Goal: Task Accomplishment & Management: Manage account settings

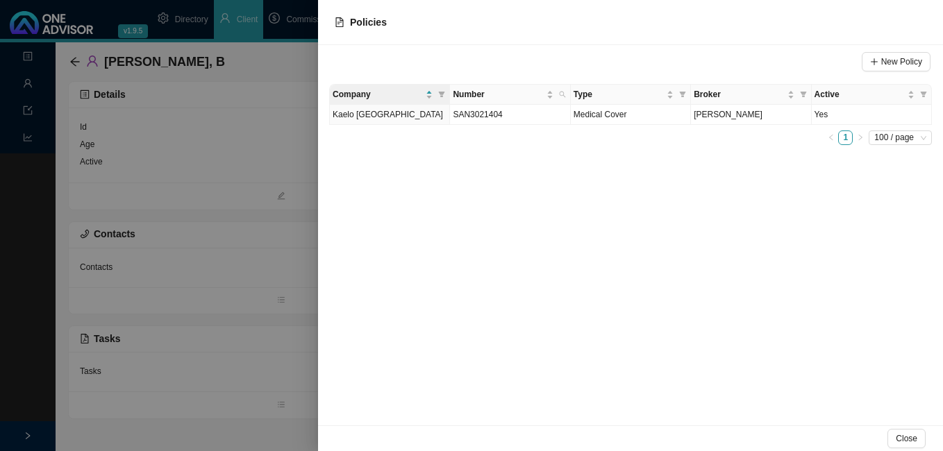
drag, startPoint x: 0, startPoint y: 0, endPoint x: 253, endPoint y: 303, distance: 395.2
click at [253, 317] on div at bounding box center [471, 225] width 943 height 451
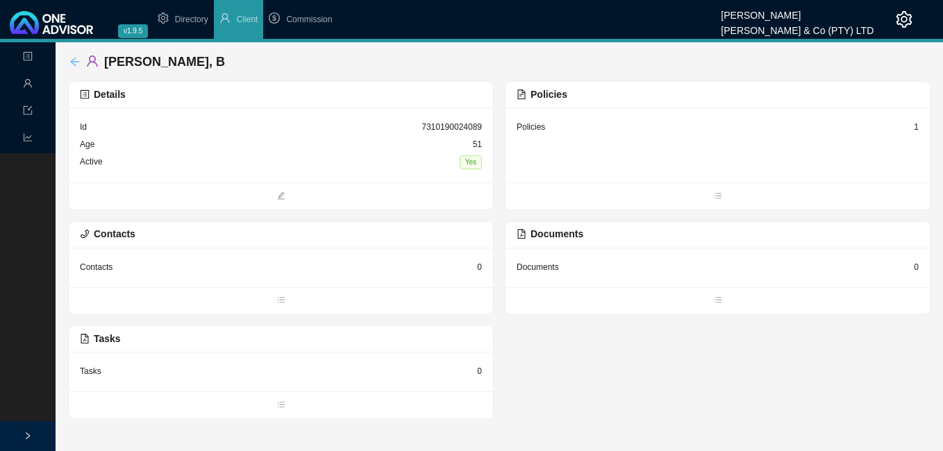
click at [78, 62] on icon "arrow-left" at bounding box center [74, 61] width 11 height 11
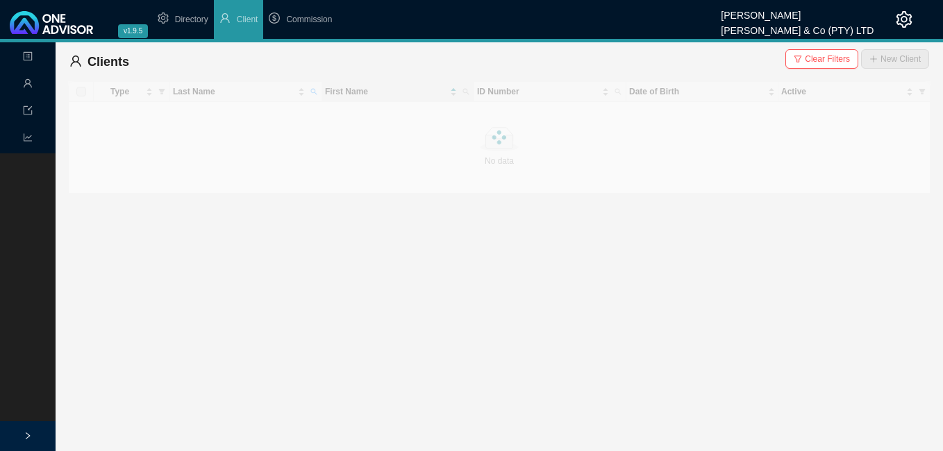
click at [827, 60] on span "Clear Filters" at bounding box center [827, 59] width 45 height 14
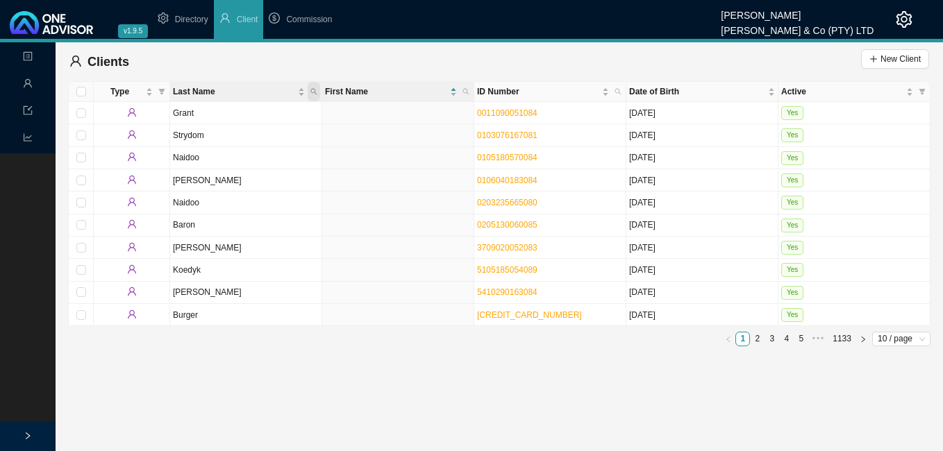
click at [317, 92] on icon "search" at bounding box center [313, 91] width 7 height 7
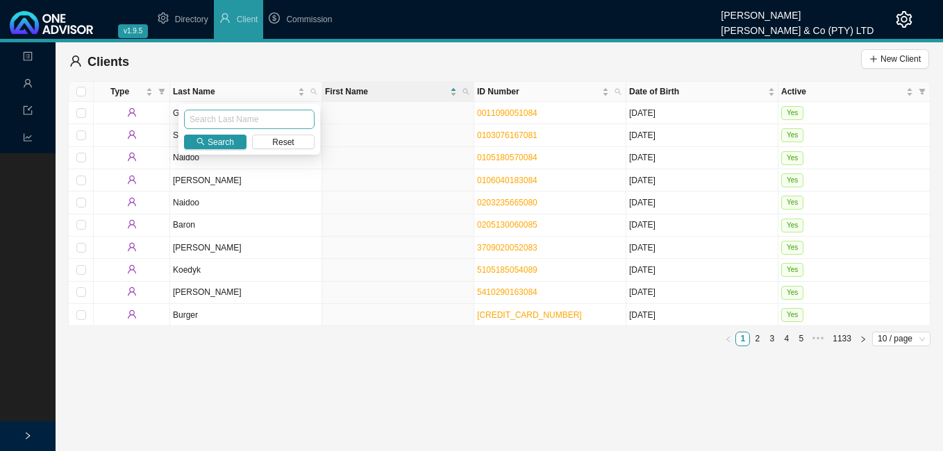
drag, startPoint x: 249, startPoint y: 119, endPoint x: 241, endPoint y: 121, distance: 7.8
click at [242, 121] on input "text" at bounding box center [249, 119] width 131 height 19
type input "basheer"
click at [221, 146] on span "Search" at bounding box center [221, 142] width 26 height 14
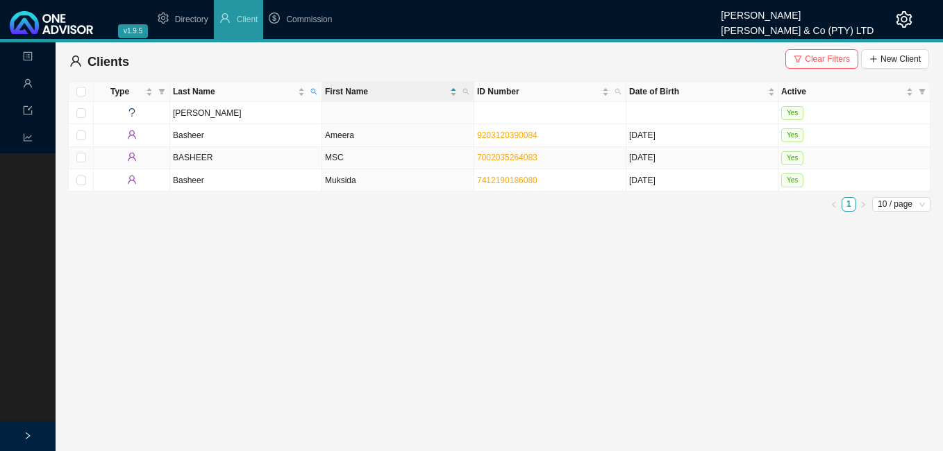
click at [440, 161] on td "MSC" at bounding box center [398, 158] width 152 height 22
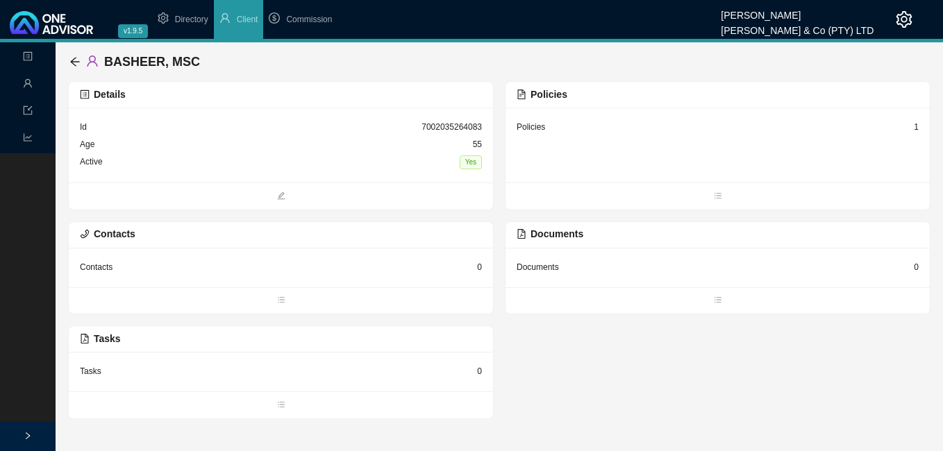
click at [919, 126] on div "Policies 1" at bounding box center [717, 145] width 424 height 75
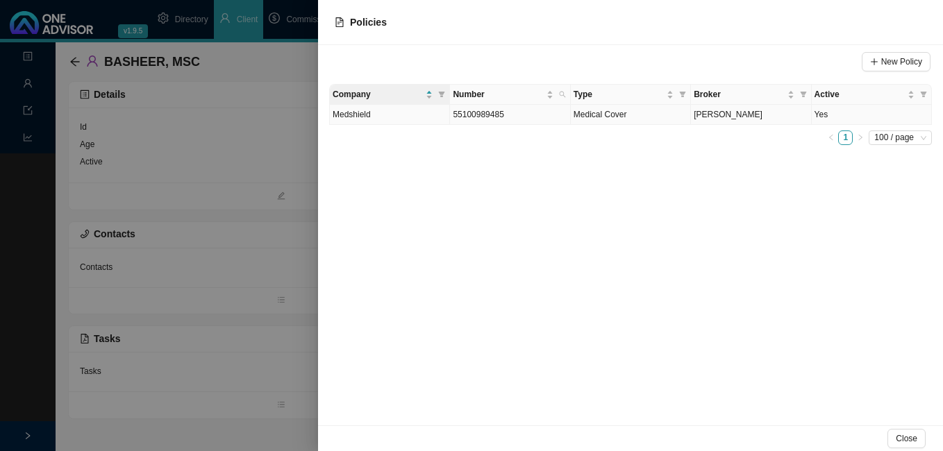
click at [764, 121] on td "[PERSON_NAME]" at bounding box center [751, 115] width 120 height 20
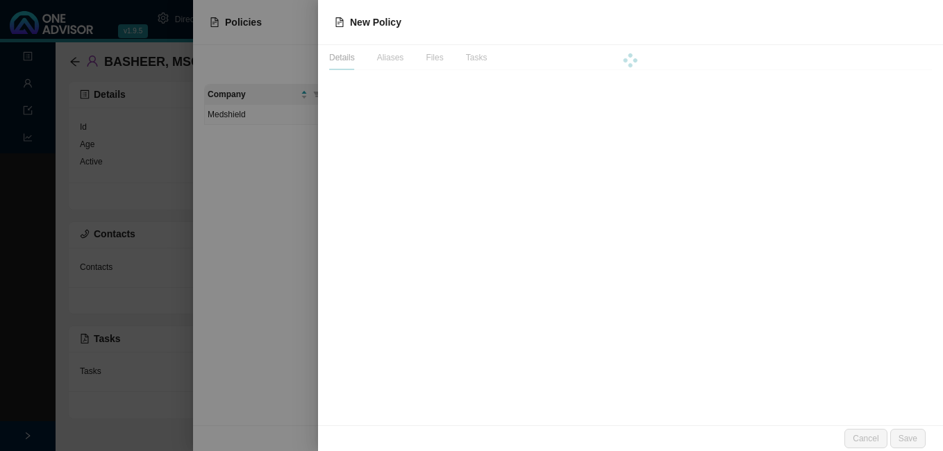
click at [764, 121] on div "New Policy Details Aliases Files Tasks Cancel Save" at bounding box center [471, 225] width 943 height 451
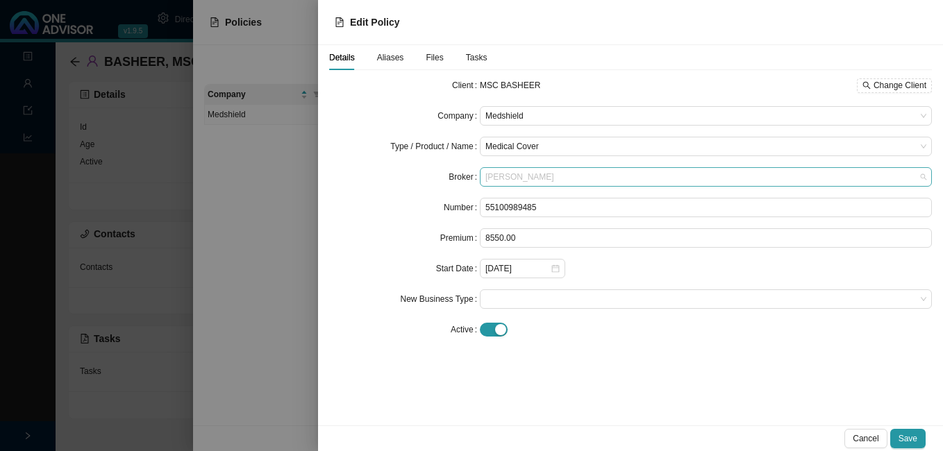
click at [557, 175] on span "[PERSON_NAME]" at bounding box center [705, 177] width 441 height 18
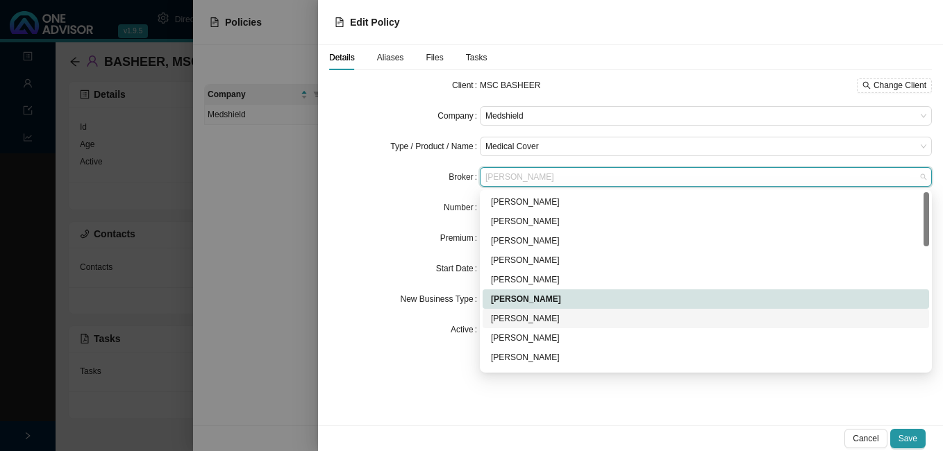
click at [569, 318] on div "[PERSON_NAME]" at bounding box center [706, 319] width 430 height 14
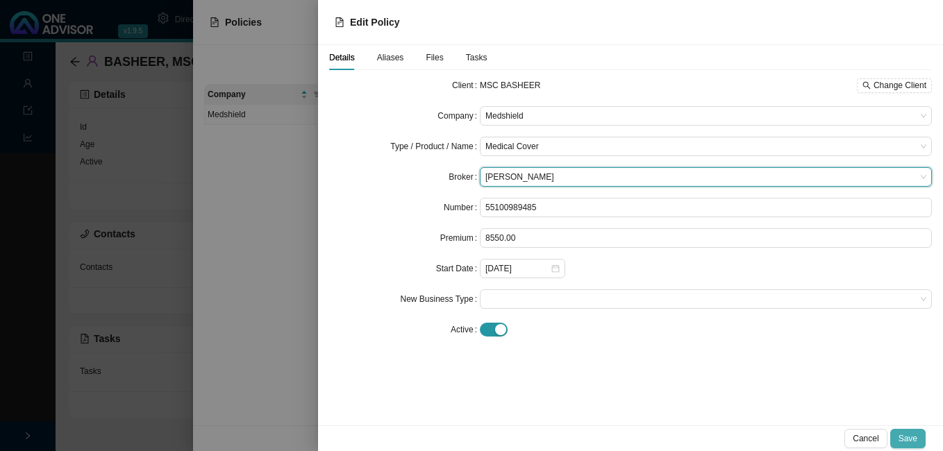
click at [912, 439] on span "Save" at bounding box center [907, 439] width 19 height 14
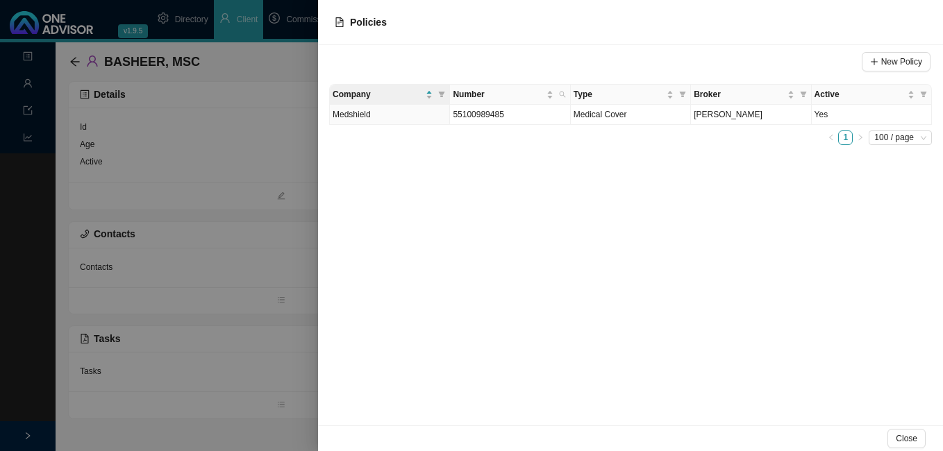
click at [263, 210] on div at bounding box center [471, 225] width 943 height 451
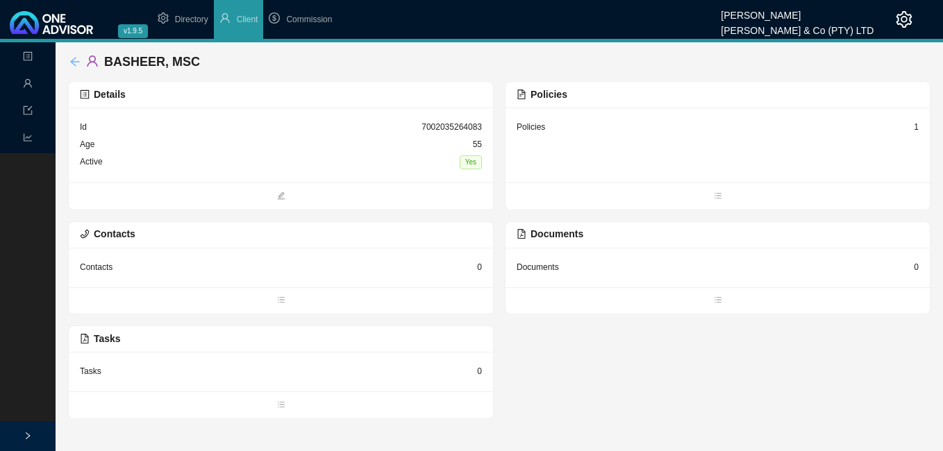
click at [77, 61] on icon "arrow-left" at bounding box center [74, 61] width 11 height 11
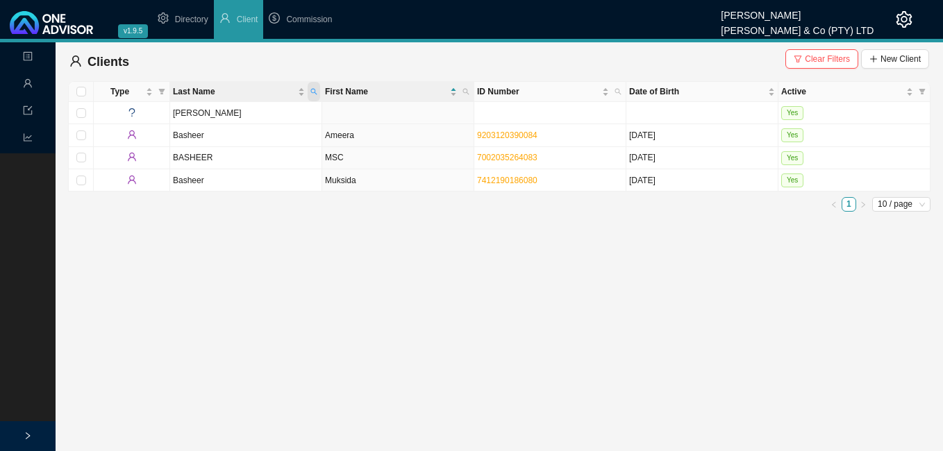
click at [315, 90] on icon "search" at bounding box center [313, 91] width 7 height 7
drag, startPoint x: 485, startPoint y: 277, endPoint x: 644, endPoint y: 211, distance: 172.7
click at [530, 261] on main "Landing Management Data Reports Clients Clear Filters New Client Type Last Name…" at bounding box center [471, 246] width 943 height 409
click at [812, 58] on span "Clear Filters" at bounding box center [827, 59] width 45 height 14
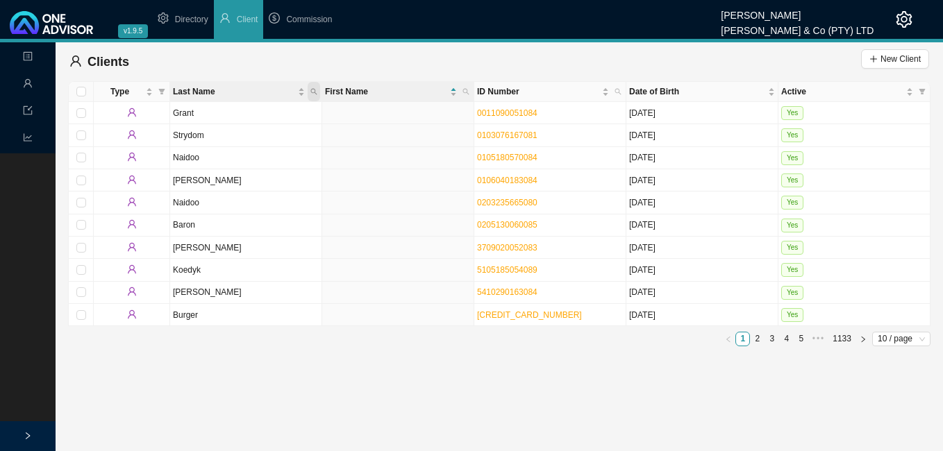
click at [311, 91] on icon "search" at bounding box center [314, 92] width 6 height 6
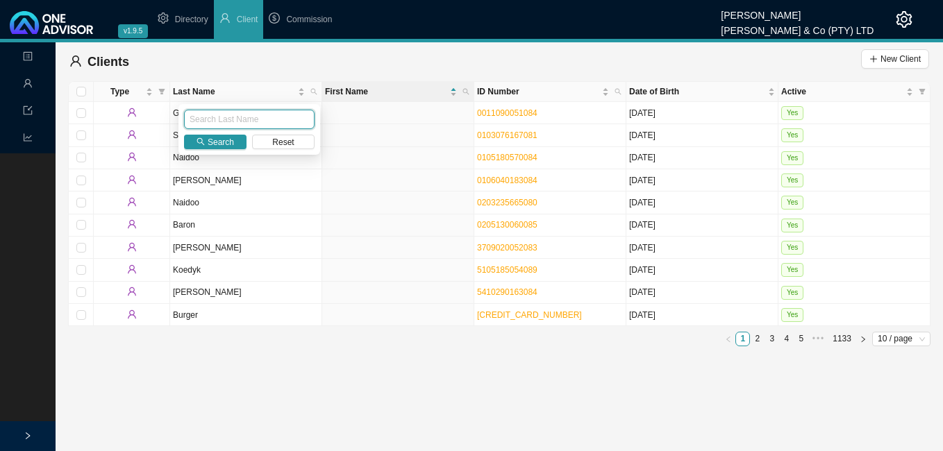
click at [258, 124] on input "text" at bounding box center [249, 119] width 131 height 19
type input "govender"
click at [194, 142] on button "Search" at bounding box center [215, 142] width 62 height 15
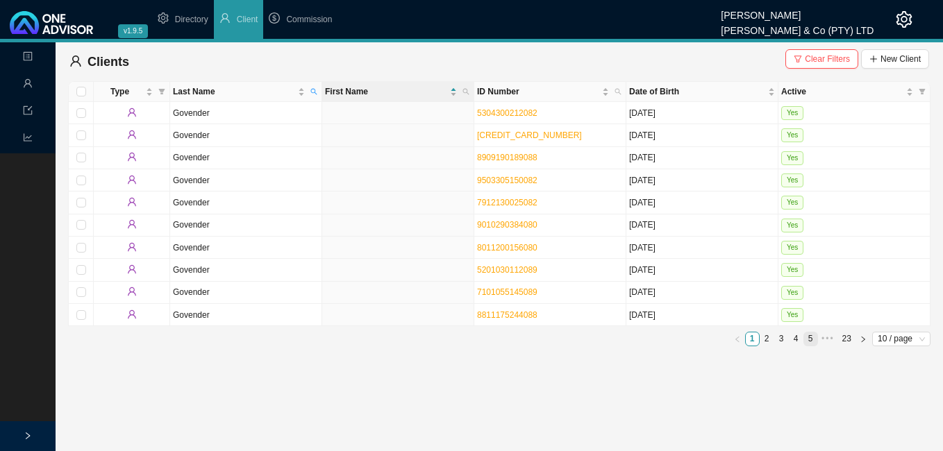
click at [815, 337] on link "5" at bounding box center [810, 339] width 13 height 13
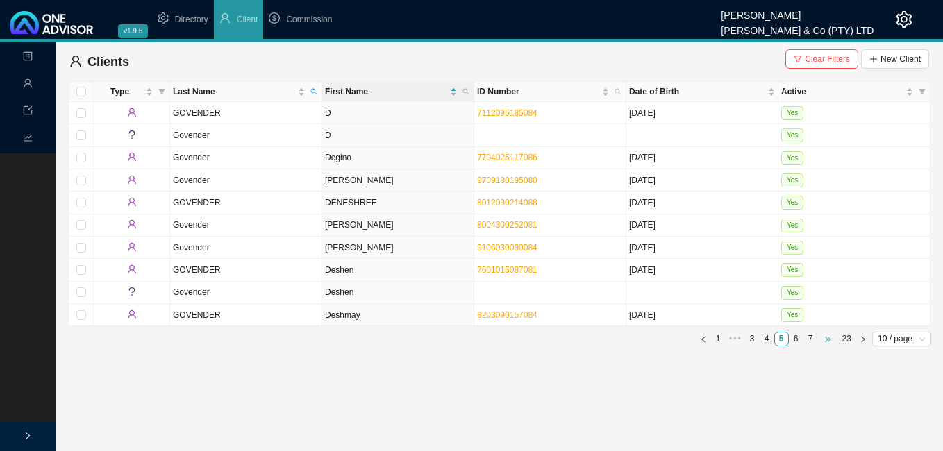
click at [825, 339] on span "•••" at bounding box center [827, 339] width 19 height 15
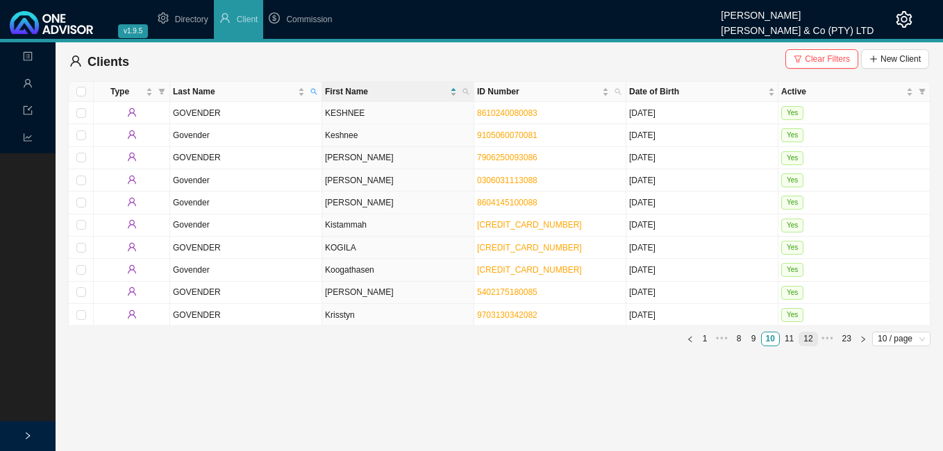
click at [811, 340] on link "12" at bounding box center [807, 339] width 17 height 13
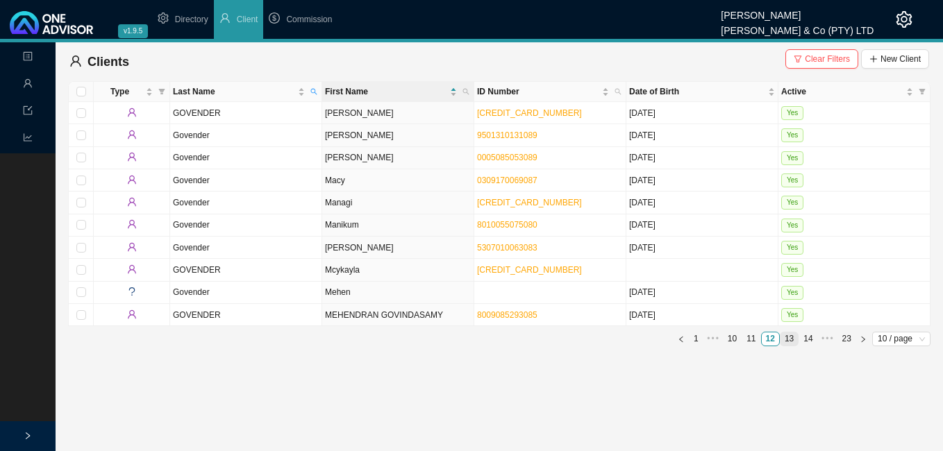
click at [788, 339] on link "13" at bounding box center [788, 339] width 17 height 13
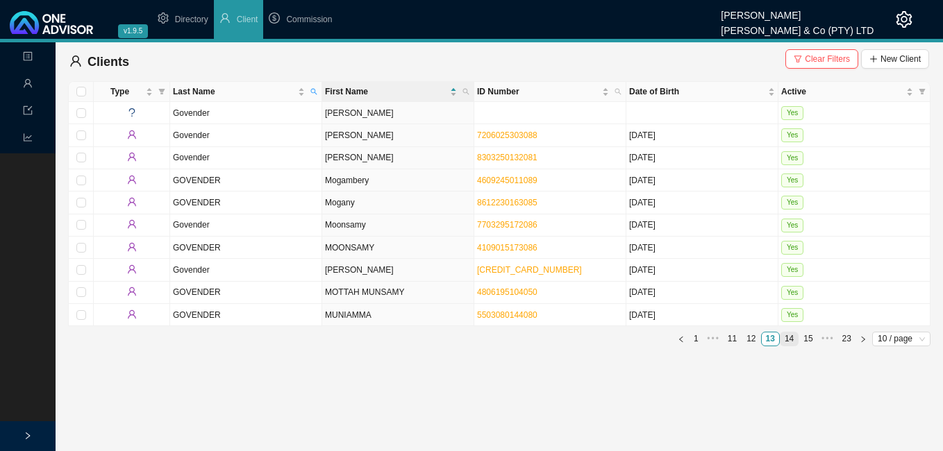
click at [796, 339] on link "14" at bounding box center [788, 339] width 17 height 13
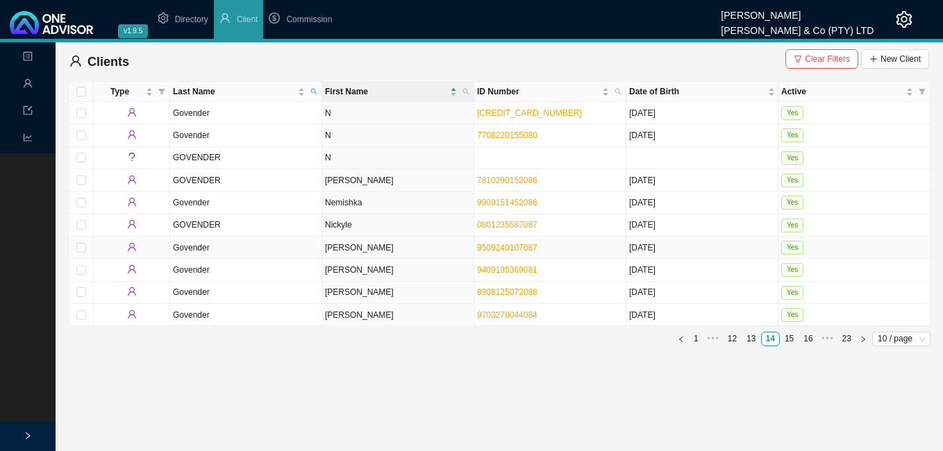
click at [403, 247] on td "[PERSON_NAME]" at bounding box center [398, 248] width 152 height 22
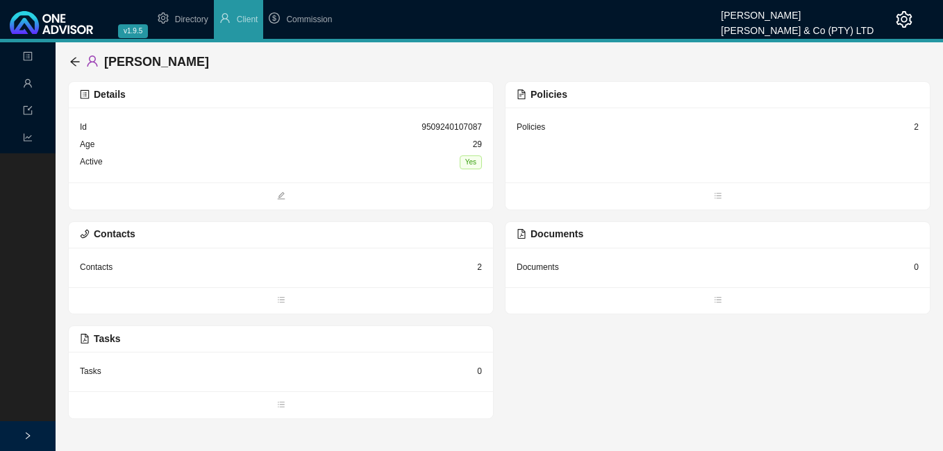
click at [914, 130] on div "2" at bounding box center [916, 127] width 5 height 14
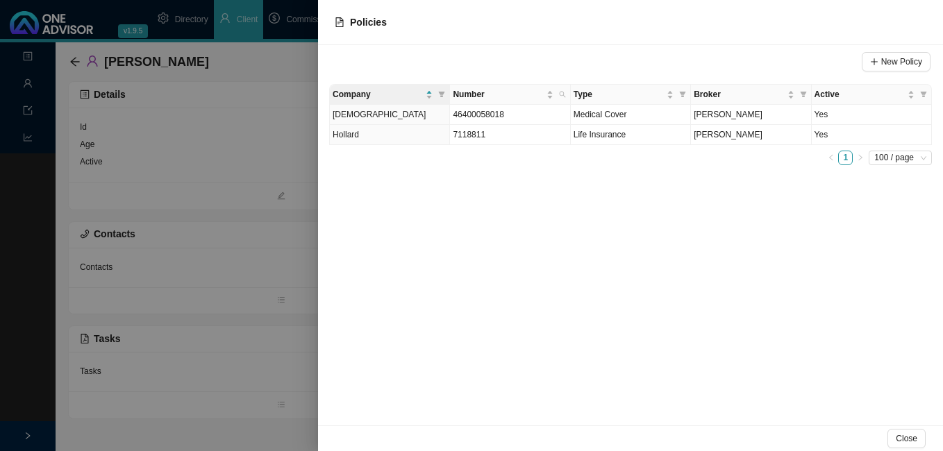
click at [248, 255] on div at bounding box center [471, 225] width 943 height 451
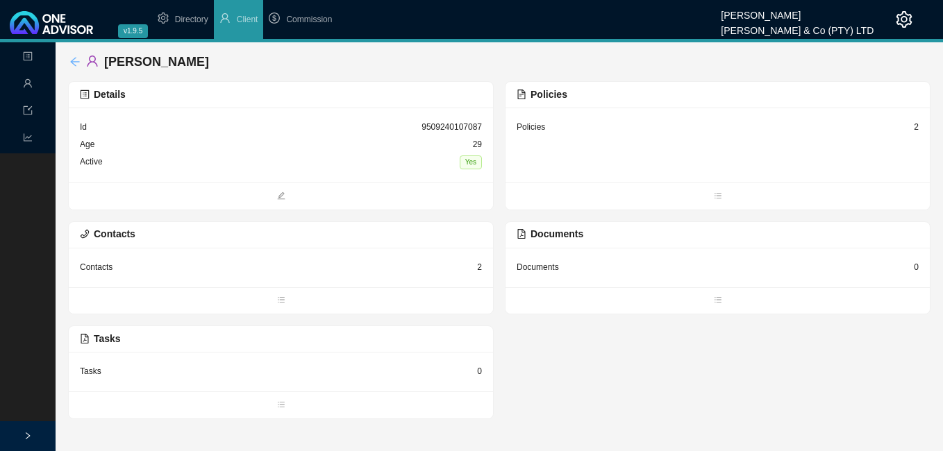
click at [78, 62] on icon "arrow-left" at bounding box center [74, 61] width 9 height 9
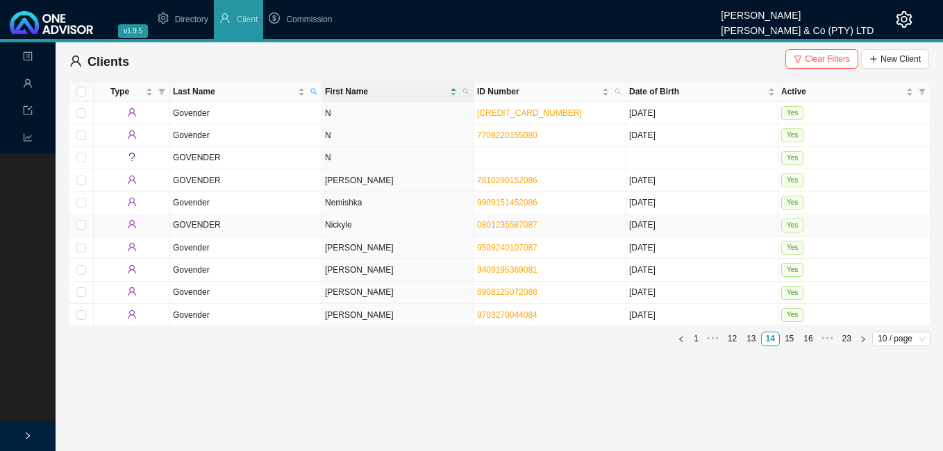
click at [398, 227] on td "Nickyle" at bounding box center [398, 225] width 152 height 22
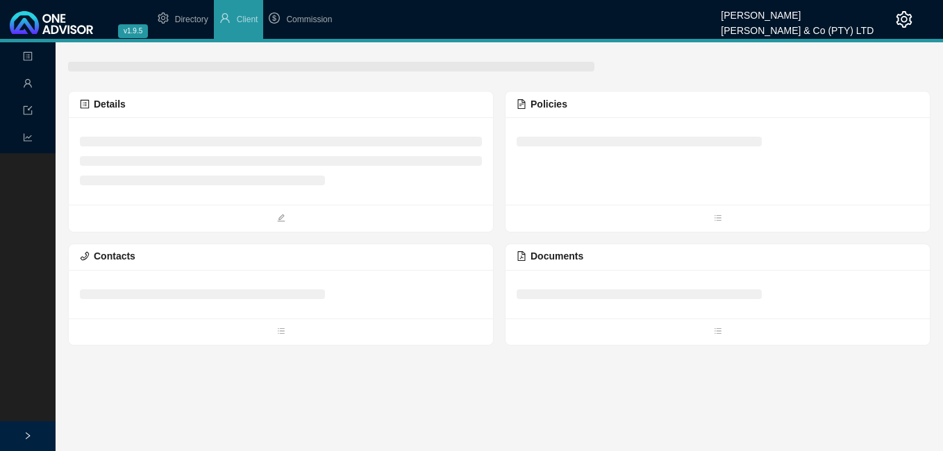
click at [398, 227] on ul at bounding box center [281, 218] width 424 height 27
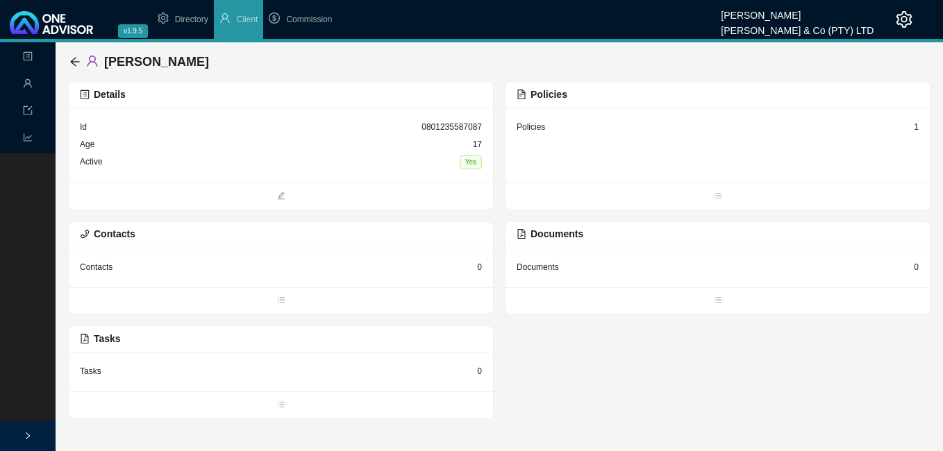
click at [915, 128] on div "1" at bounding box center [916, 127] width 5 height 14
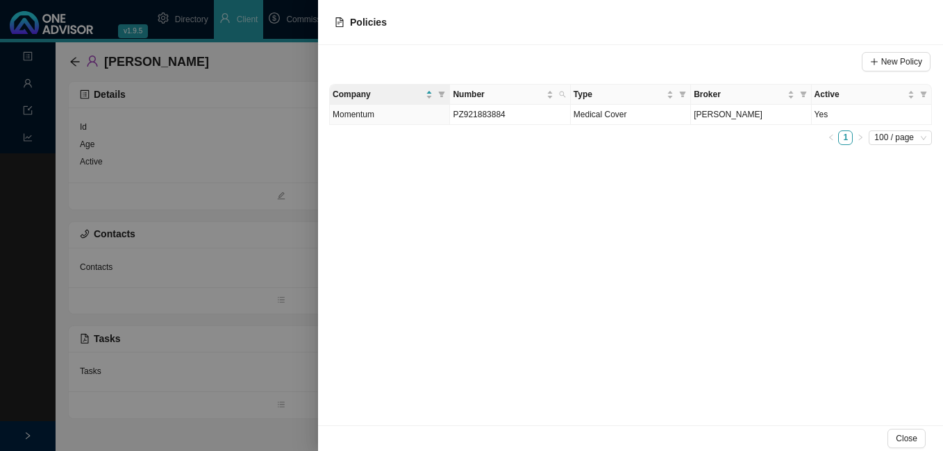
click at [206, 269] on div at bounding box center [471, 225] width 943 height 451
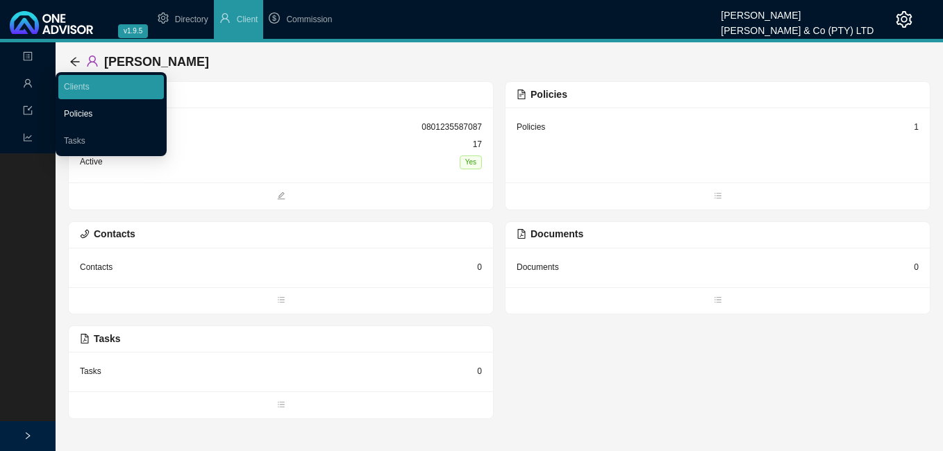
click at [70, 109] on link "Policies" at bounding box center [78, 114] width 28 height 10
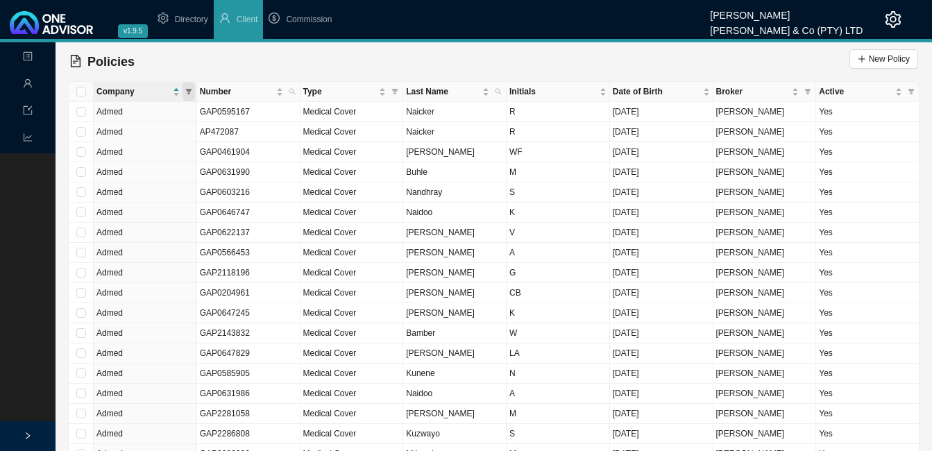
click at [191, 88] on icon "filter" at bounding box center [188, 91] width 7 height 7
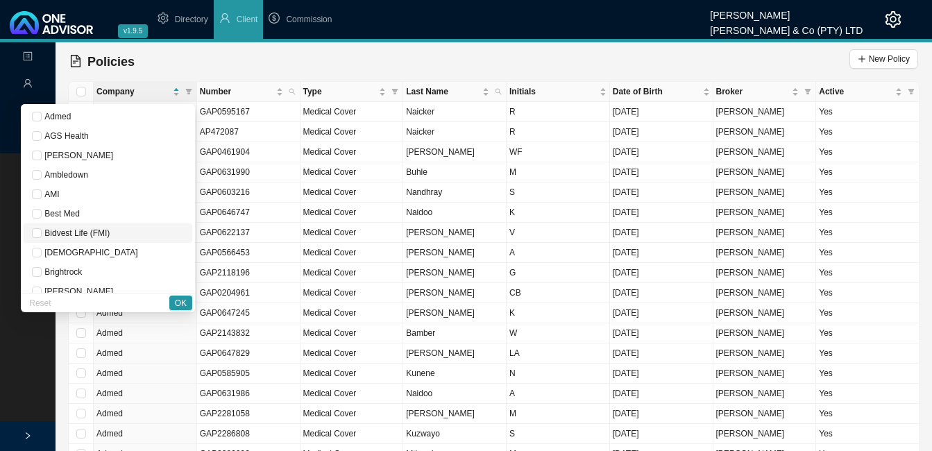
click at [110, 234] on span "Bidvest Life (FMI)" at bounding box center [76, 233] width 68 height 10
checkbox input "true"
click at [178, 303] on span "OK" at bounding box center [181, 303] width 12 height 14
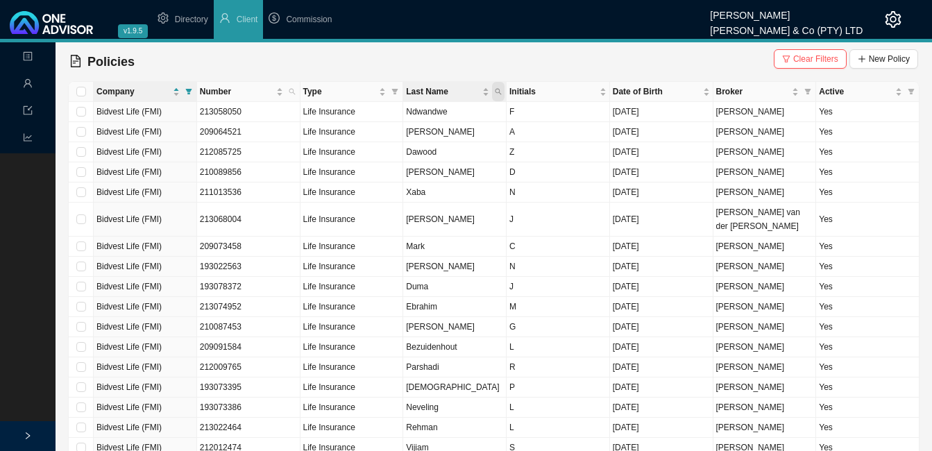
click at [497, 91] on icon "search" at bounding box center [498, 91] width 7 height 7
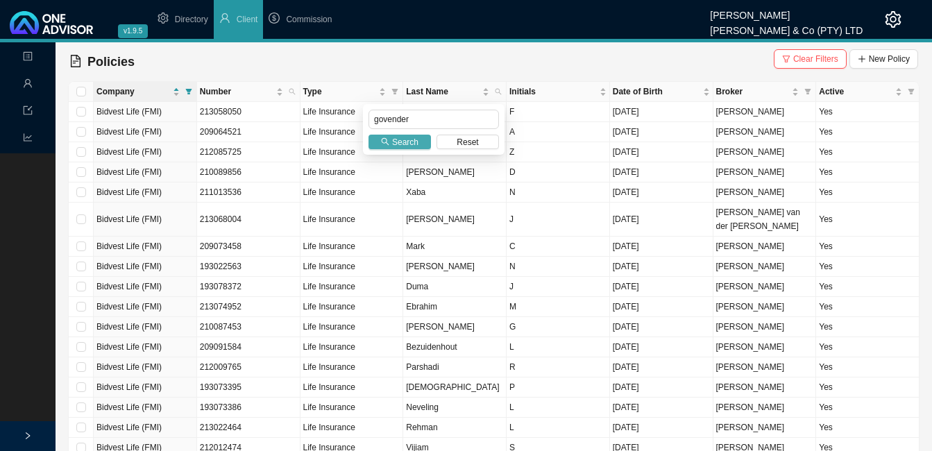
type input "govender"
click at [396, 146] on span "Search" at bounding box center [405, 142] width 26 height 14
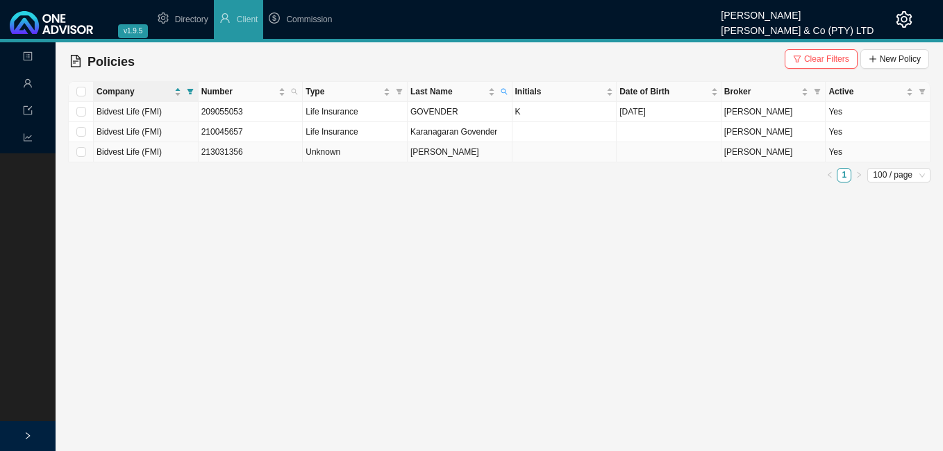
click at [752, 153] on span "[PERSON_NAME]" at bounding box center [758, 152] width 69 height 10
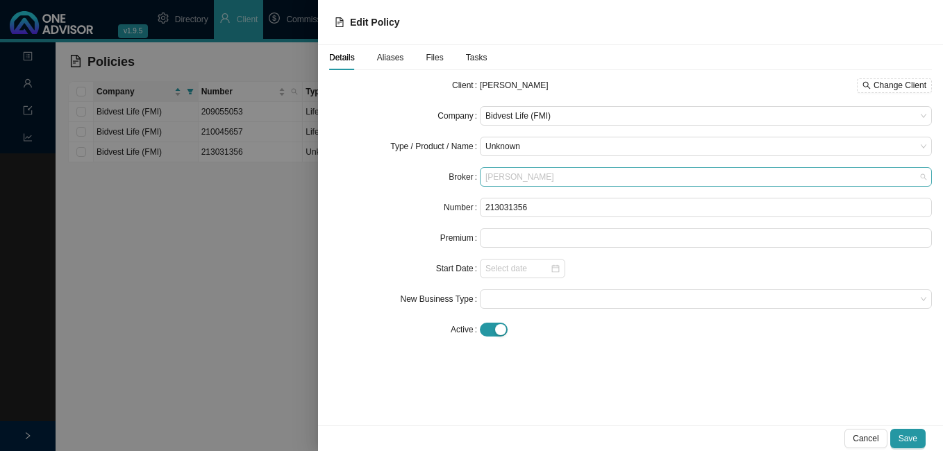
click at [580, 174] on span "[PERSON_NAME]" at bounding box center [705, 177] width 441 height 18
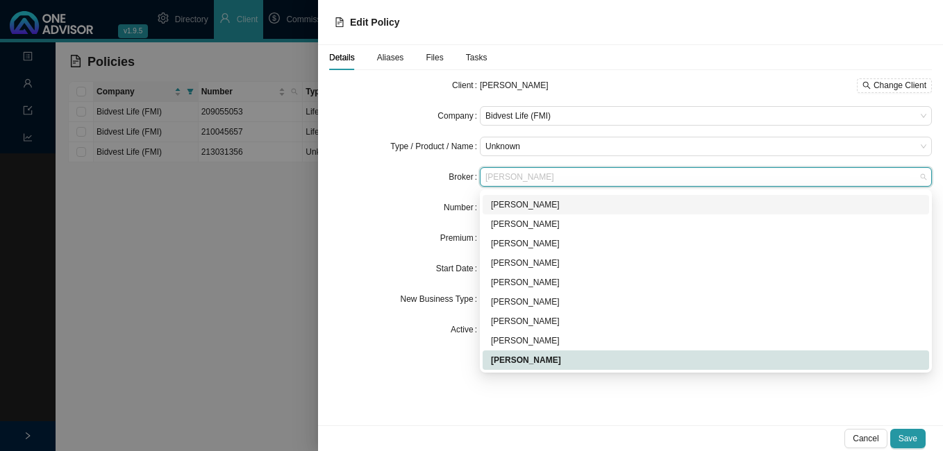
click at [550, 204] on div "[PERSON_NAME]" at bounding box center [706, 205] width 430 height 14
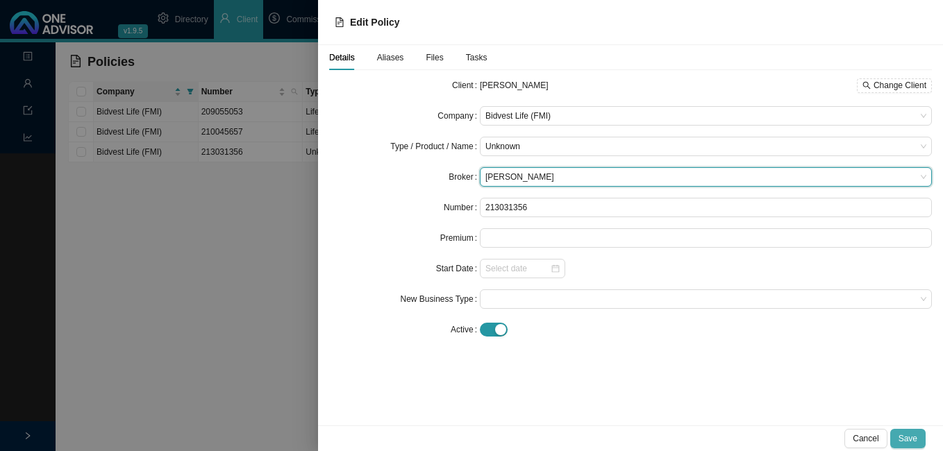
click at [909, 434] on span "Save" at bounding box center [907, 439] width 19 height 14
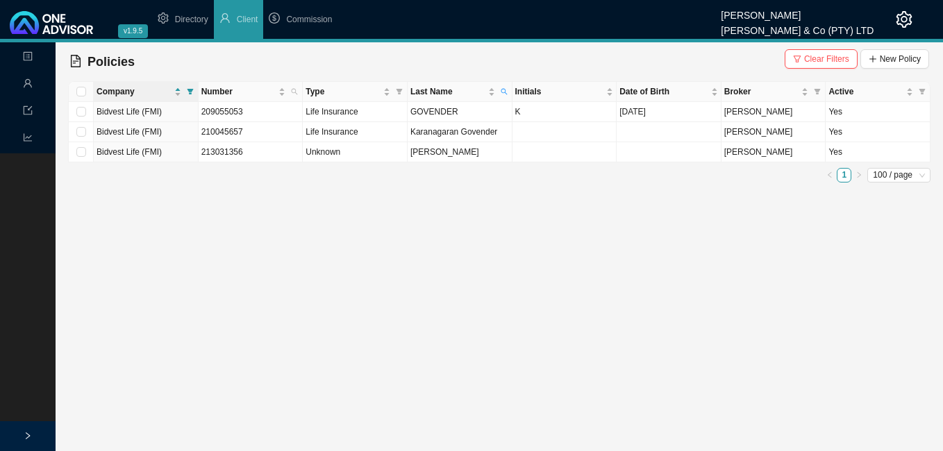
click at [371, 15] on ul "Directory Client Commission" at bounding box center [436, 19] width 569 height 39
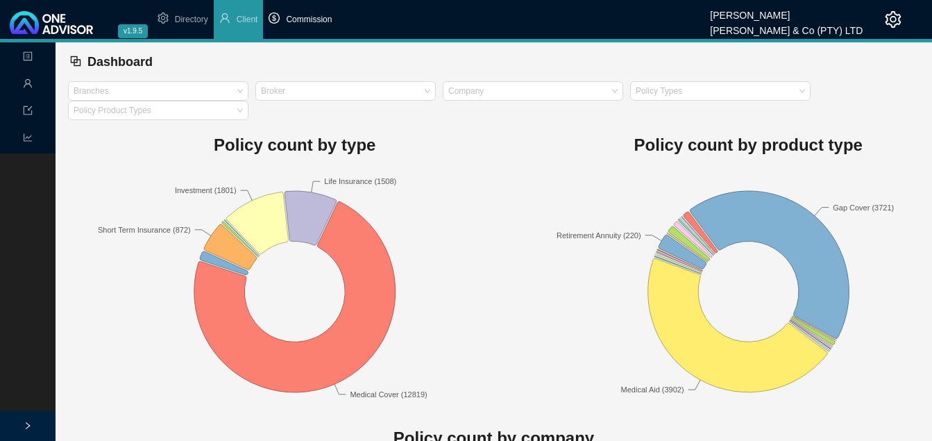
click at [298, 19] on span "Commission" at bounding box center [309, 20] width 46 height 10
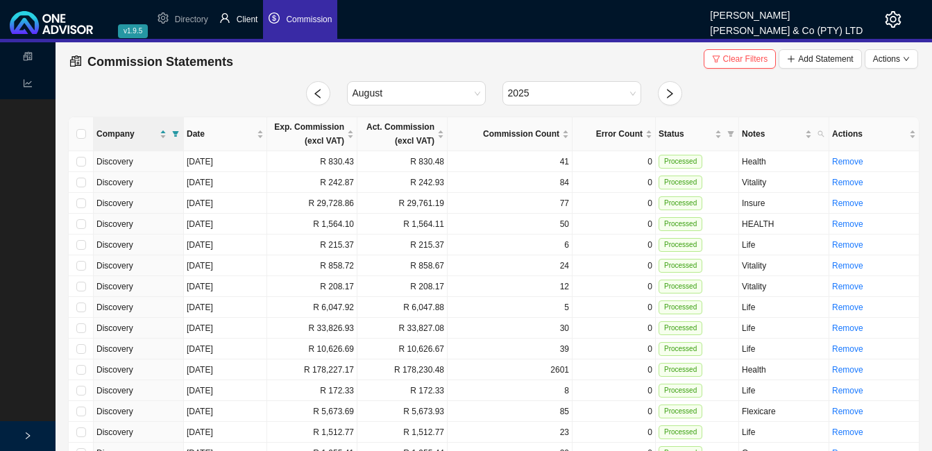
click at [252, 24] on span "Client" at bounding box center [248, 20] width 22 height 10
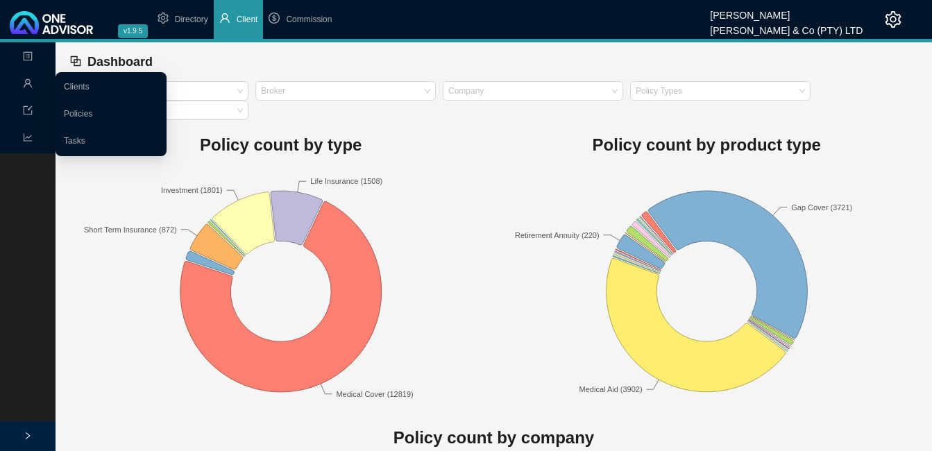
click at [76, 83] on link "Clients" at bounding box center [77, 87] width 26 height 10
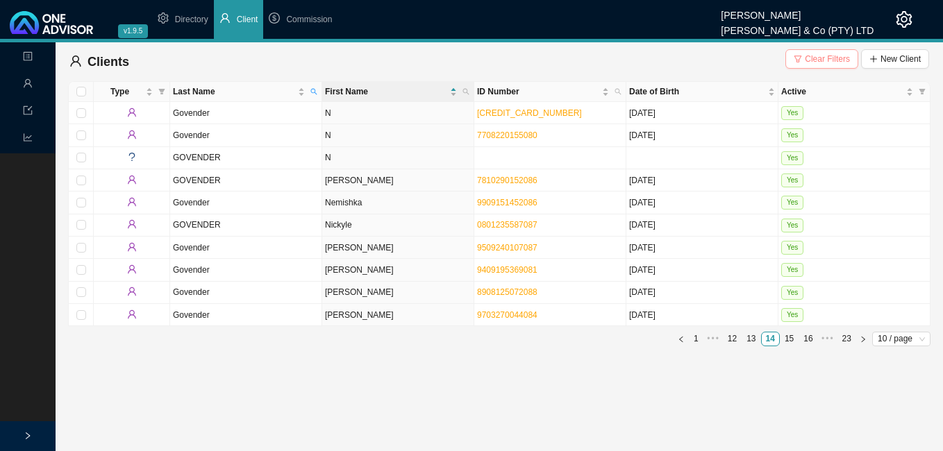
click at [817, 61] on span "Clear Filters" at bounding box center [827, 59] width 45 height 14
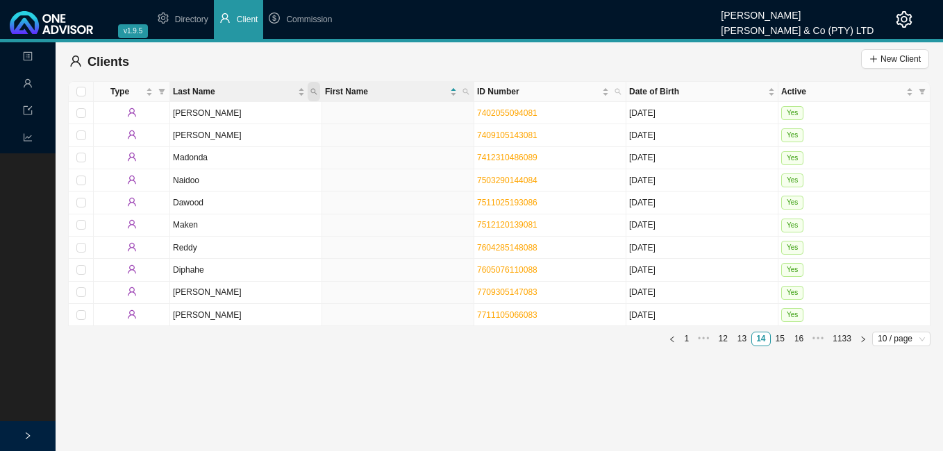
click at [314, 93] on icon "search" at bounding box center [313, 91] width 7 height 7
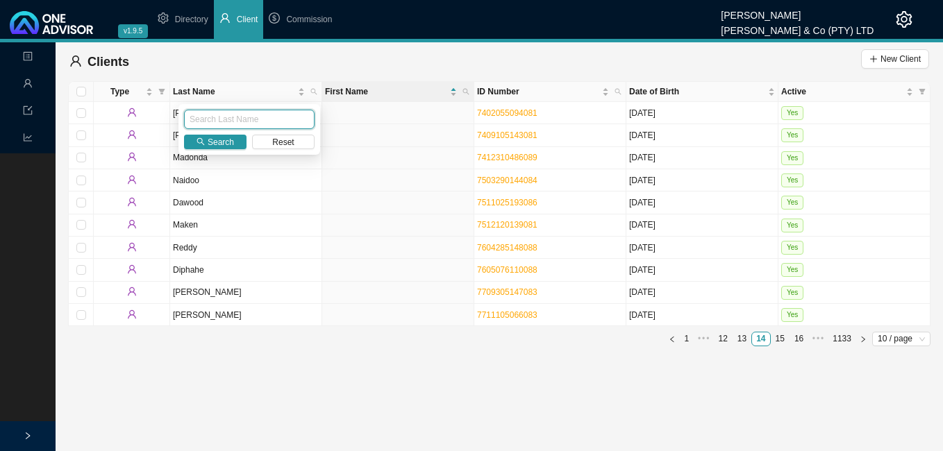
click at [283, 114] on input "text" at bounding box center [249, 119] width 131 height 19
type input "gounden"
click at [212, 146] on span "Search" at bounding box center [221, 142] width 26 height 14
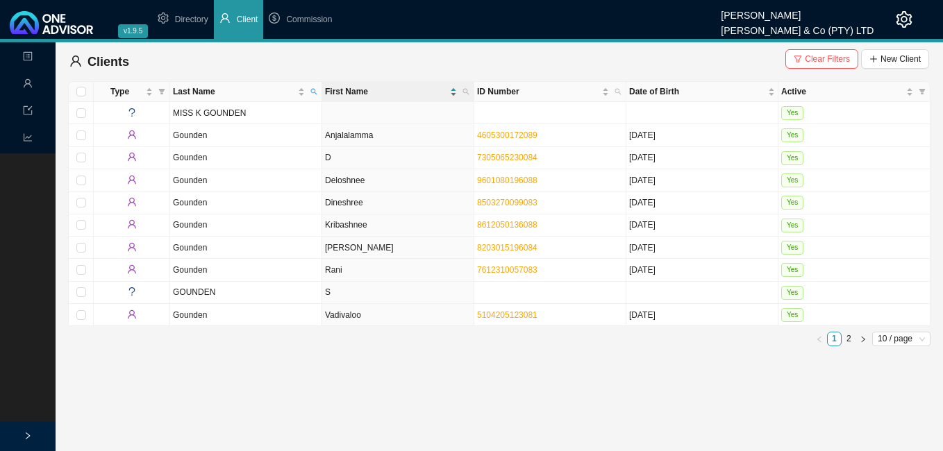
click at [451, 97] on div "First Name" at bounding box center [391, 92] width 132 height 14
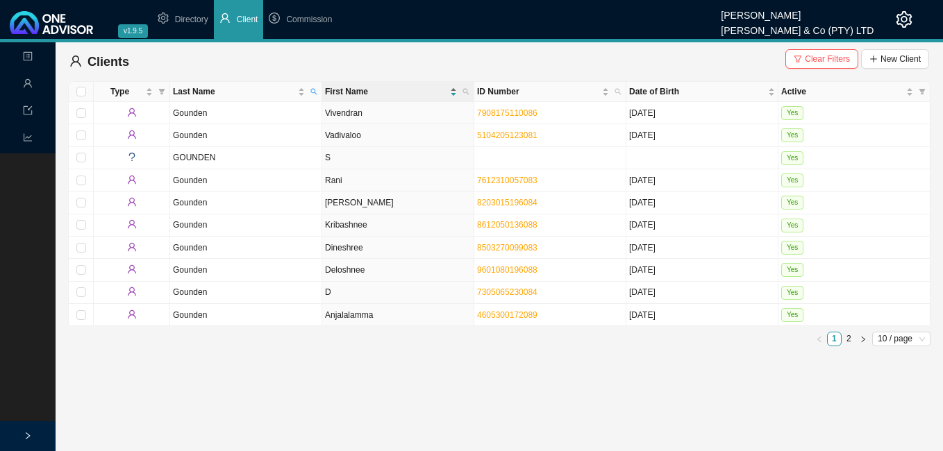
click at [451, 97] on div "First Name" at bounding box center [391, 92] width 132 height 14
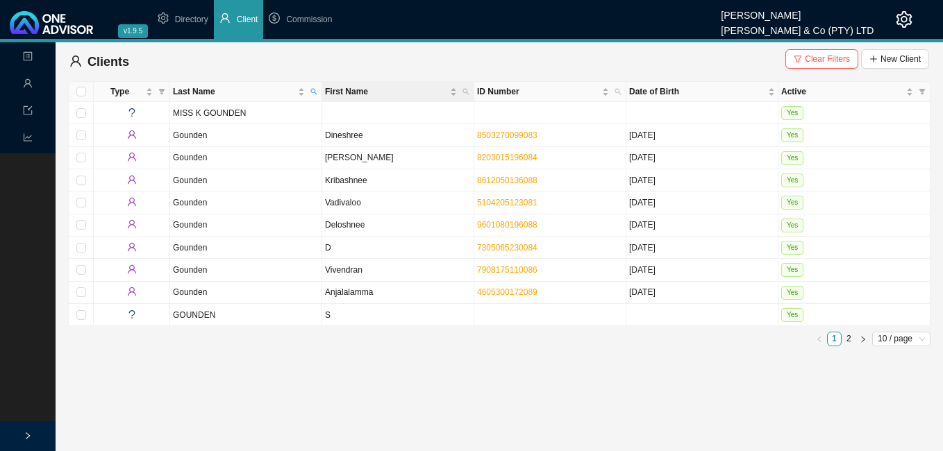
click at [452, 99] on th "First Name" at bounding box center [398, 92] width 152 height 20
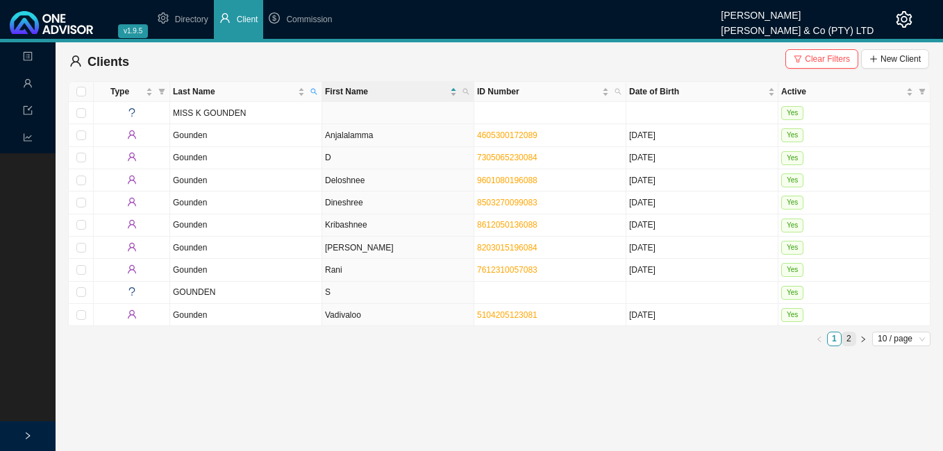
click at [845, 339] on link "2" at bounding box center [848, 339] width 13 height 13
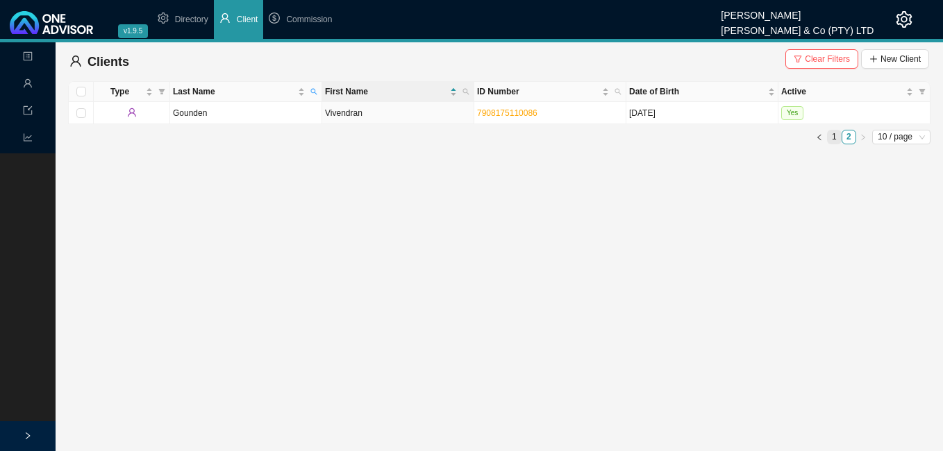
click at [827, 136] on link "1" at bounding box center [833, 137] width 13 height 13
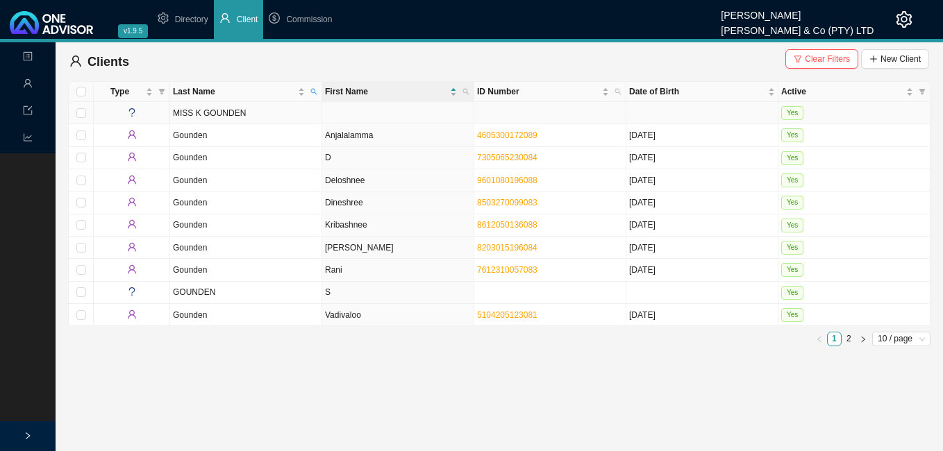
click at [245, 120] on td "MISS K GOUNDEN" at bounding box center [246, 113] width 152 height 22
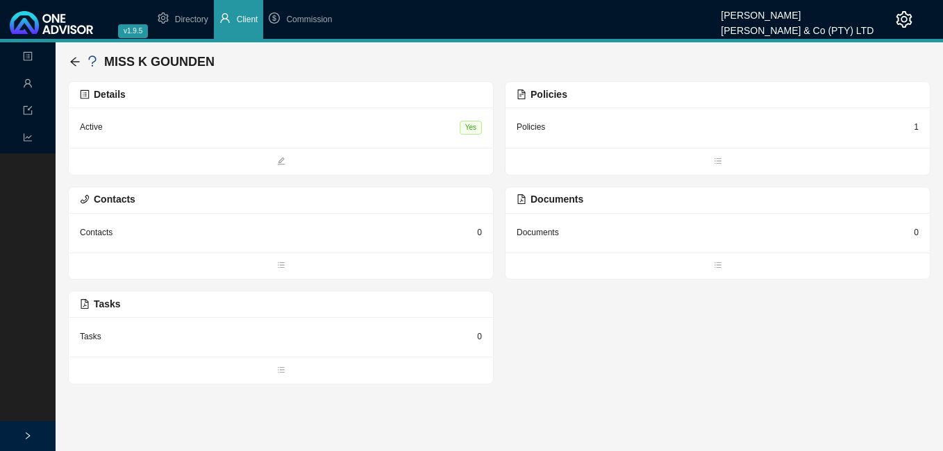
click at [391, 102] on div "Details" at bounding box center [281, 95] width 402 height 16
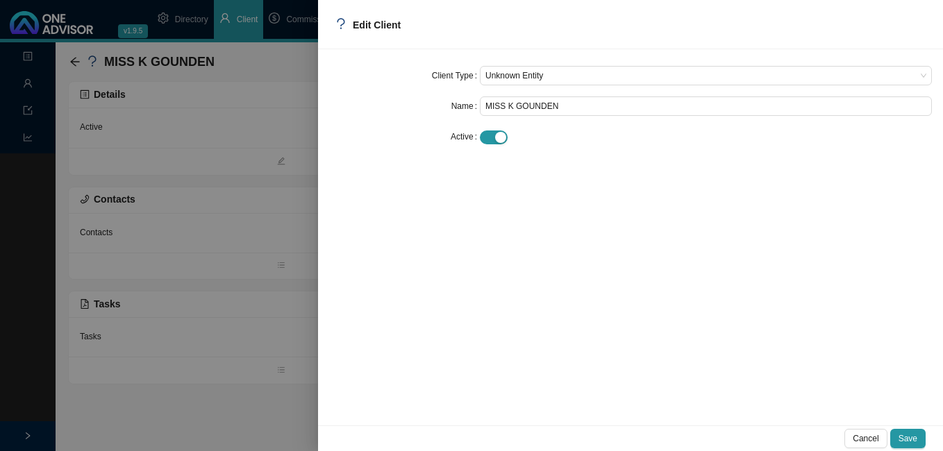
click at [348, 330] on div "Client Type Unknown Entity Name MISS K GOUNDEN Active" at bounding box center [630, 237] width 625 height 376
click at [271, 317] on div at bounding box center [471, 225] width 943 height 451
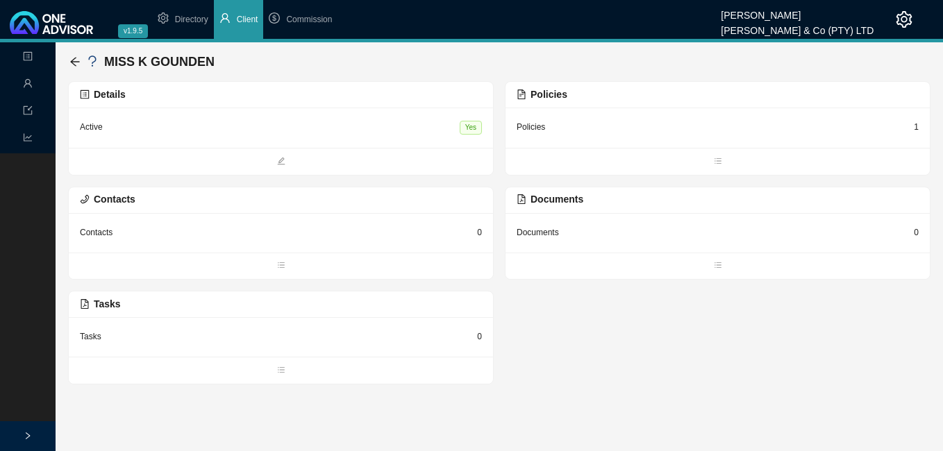
click at [916, 124] on div "1" at bounding box center [916, 127] width 5 height 14
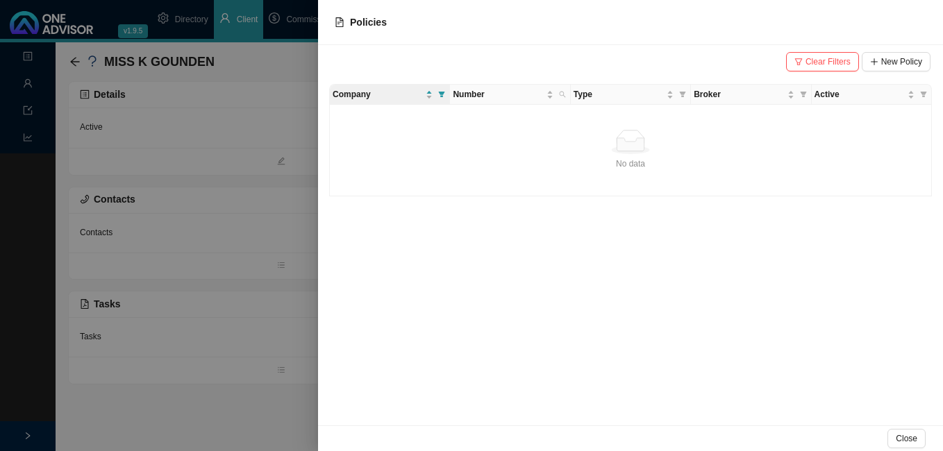
click at [209, 173] on div at bounding box center [471, 225] width 943 height 451
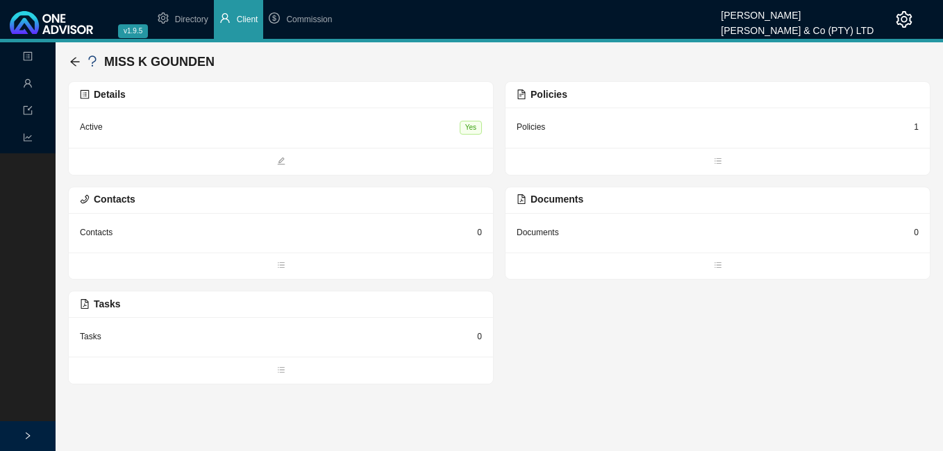
click at [914, 130] on div "1" at bounding box center [916, 127] width 5 height 14
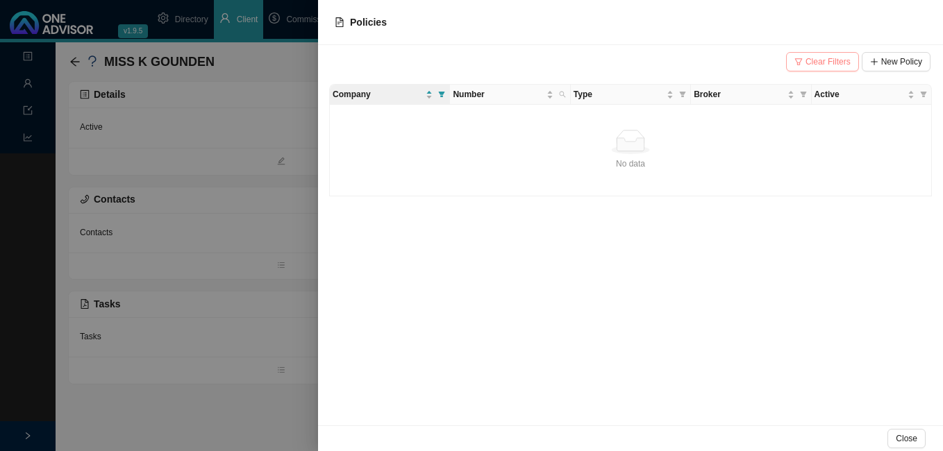
click at [811, 61] on span "Clear Filters" at bounding box center [827, 62] width 45 height 14
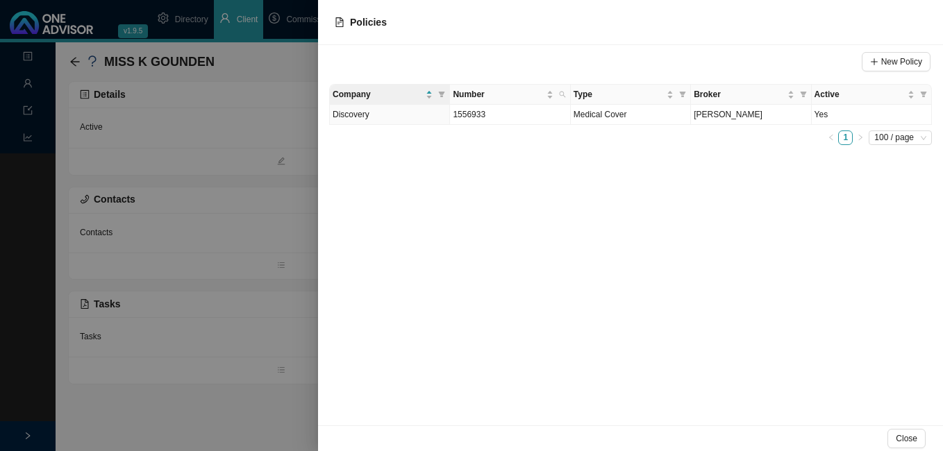
click at [250, 130] on div at bounding box center [471, 225] width 943 height 451
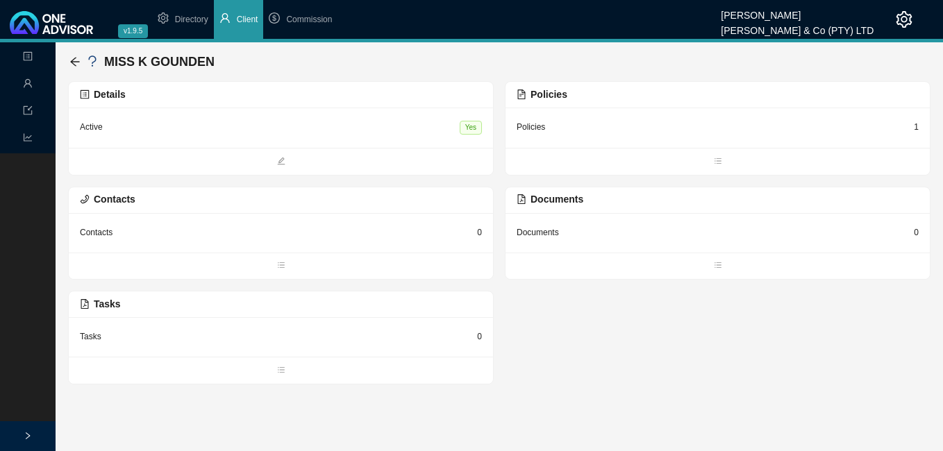
click at [918, 127] on div "1" at bounding box center [916, 127] width 5 height 14
